Goal: Find specific page/section: Find specific page/section

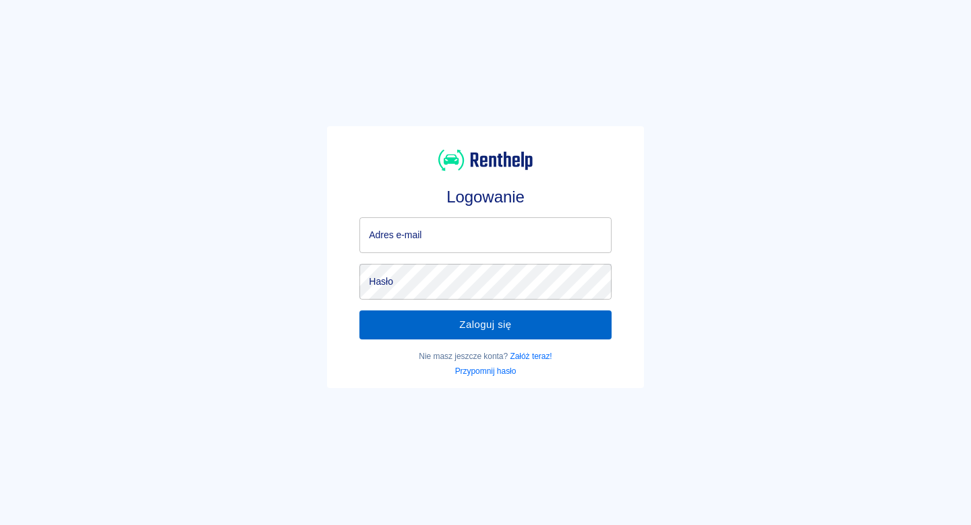
type input "[EMAIL_ADDRESS][DOMAIN_NAME]"
click at [442, 318] on button "Zaloguj się" at bounding box center [486, 324] width 252 height 28
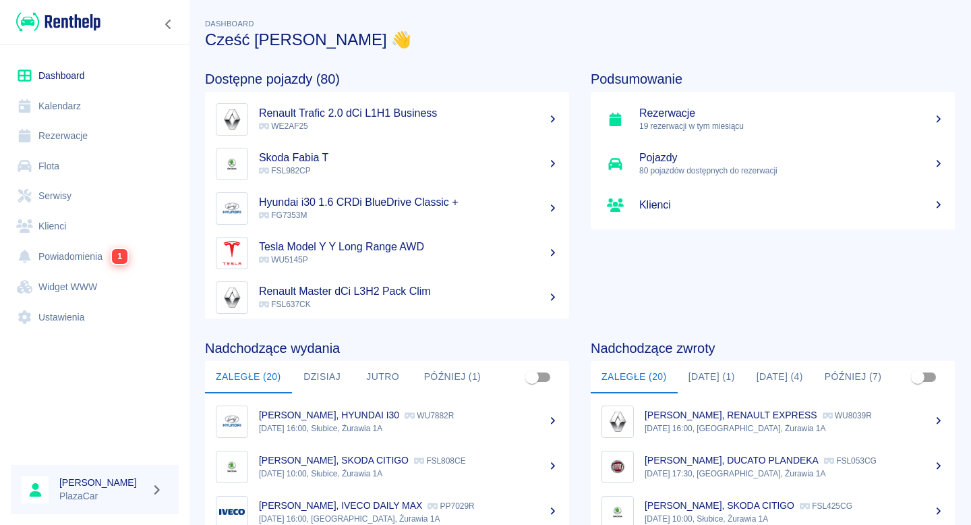
click at [109, 165] on link "Flota" at bounding box center [95, 166] width 168 height 30
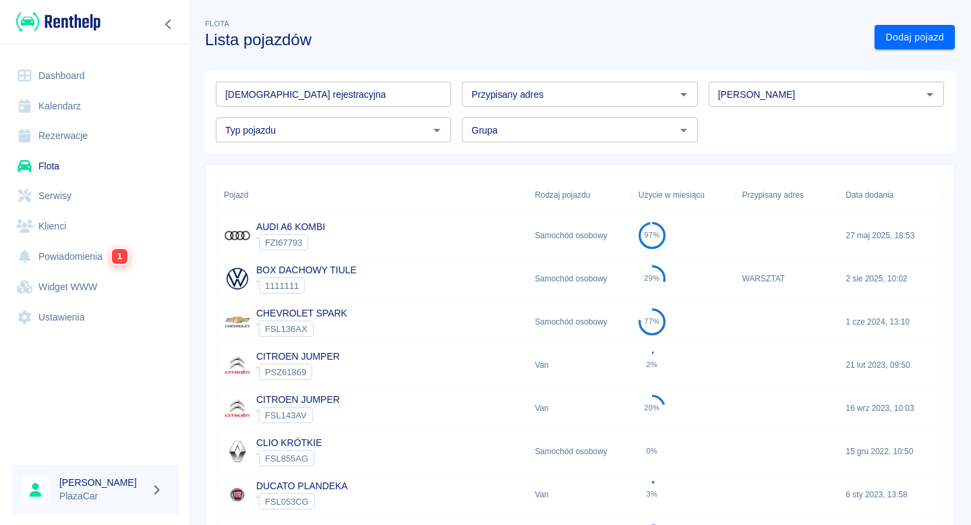
click at [741, 104] on div "[PERSON_NAME]" at bounding box center [826, 94] width 235 height 25
click at [762, 129] on li "Opel" at bounding box center [826, 123] width 235 height 22
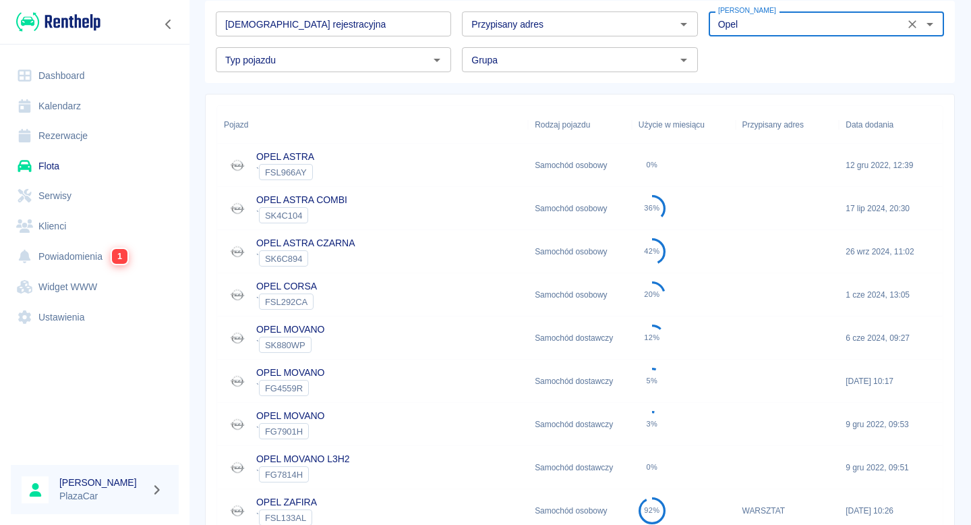
scroll to position [72, 0]
type input "Opel"
click at [352, 239] on link "OPEL ASTRA CZARNA" at bounding box center [305, 241] width 98 height 11
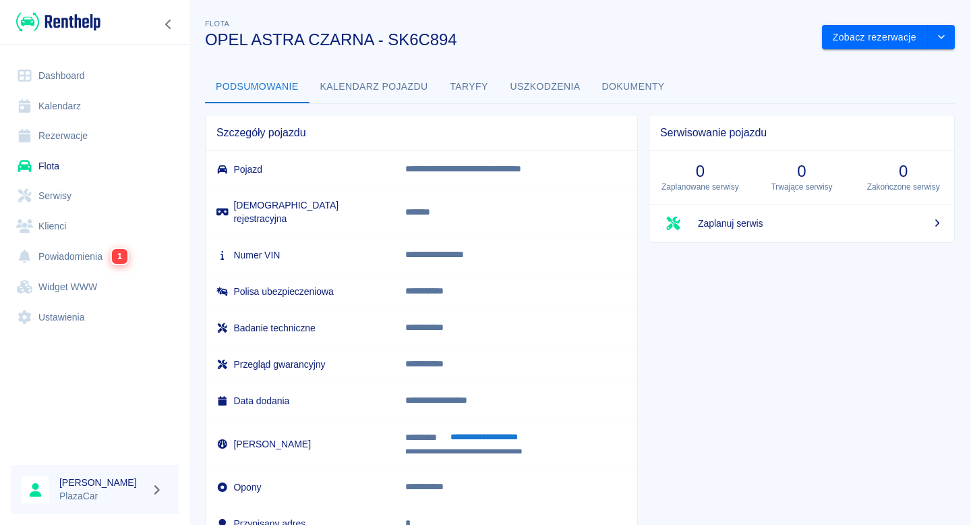
click at [631, 90] on button "Dokumenty" at bounding box center [634, 87] width 84 height 32
